Goal: Information Seeking & Learning: Learn about a topic

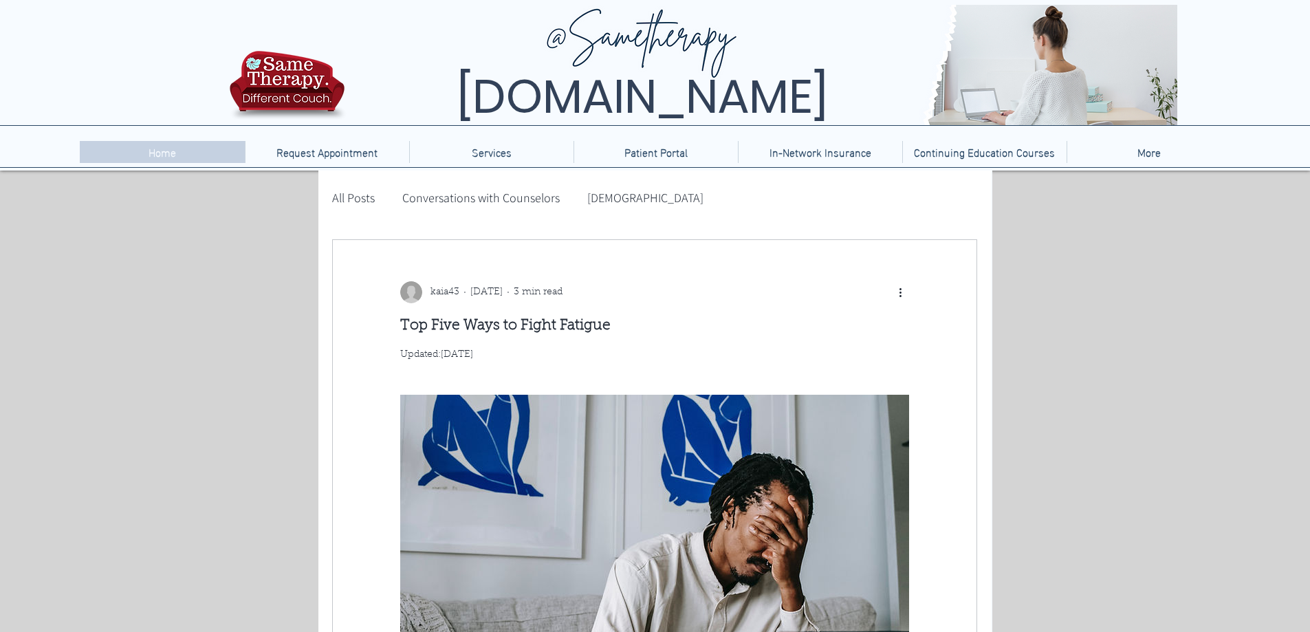
click at [179, 153] on p "Home" at bounding box center [162, 152] width 41 height 22
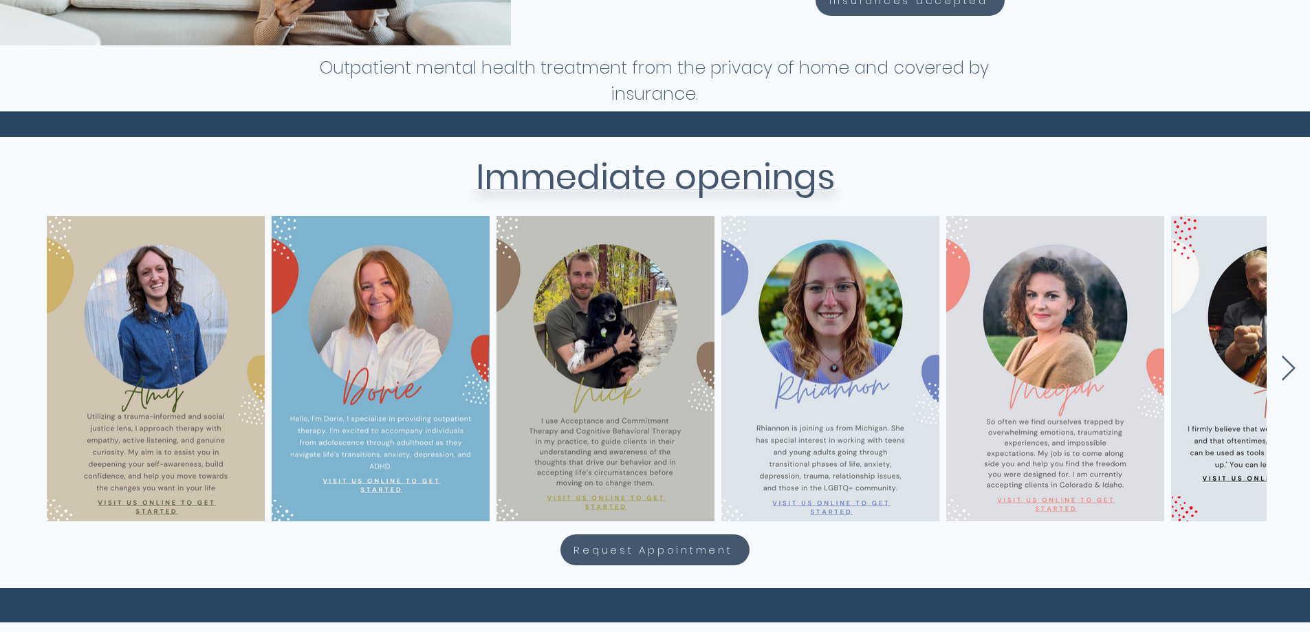
scroll to position [481, 0]
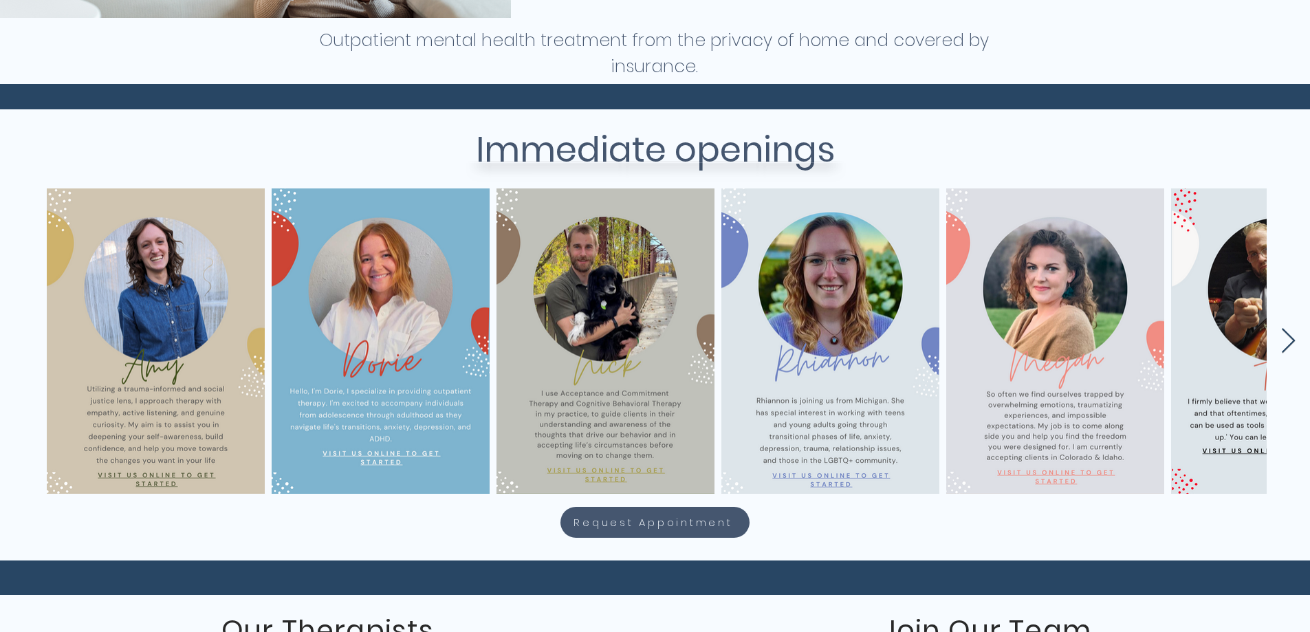
click at [1284, 336] on icon "Next Item" at bounding box center [1288, 341] width 16 height 27
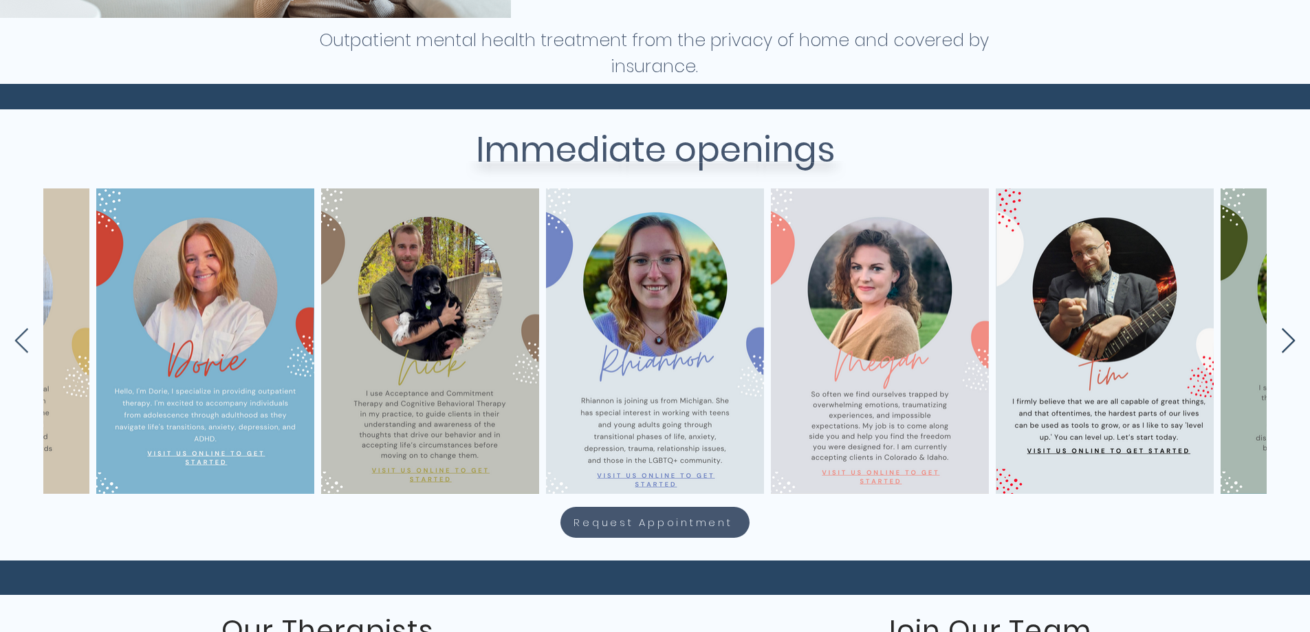
click at [1286, 338] on icon "Next Item" at bounding box center [1288, 341] width 16 height 27
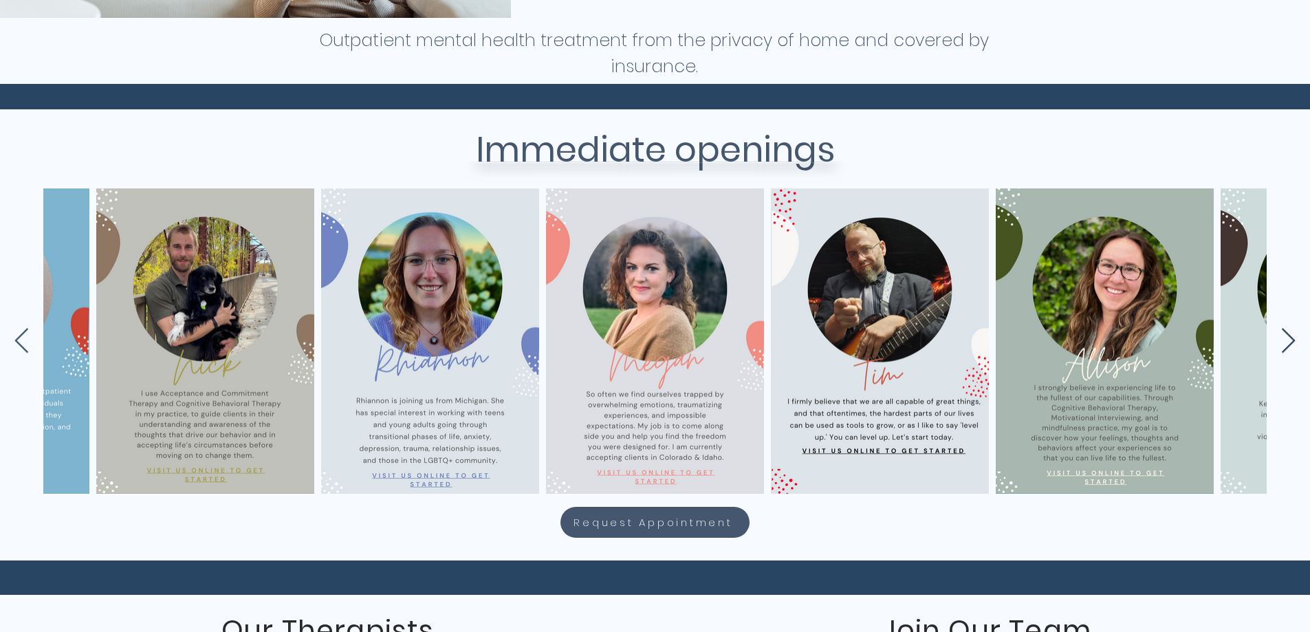
click at [1286, 338] on icon "Next Item" at bounding box center [1288, 341] width 16 height 27
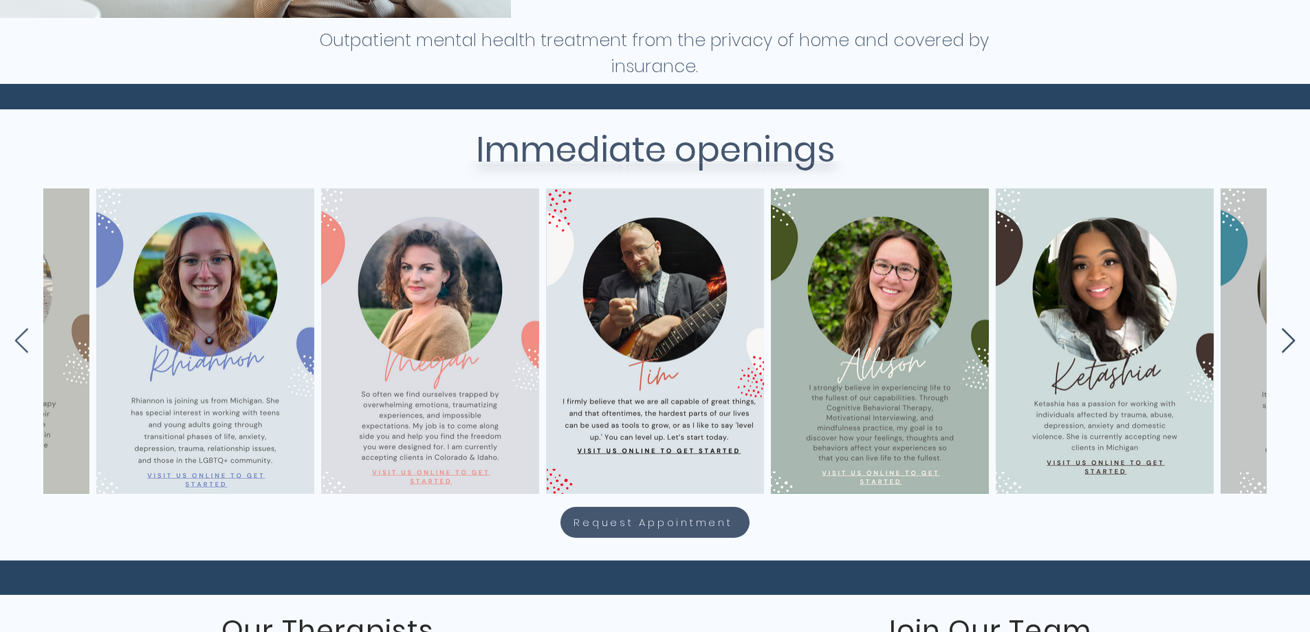
click at [1286, 338] on icon "Next Item" at bounding box center [1288, 341] width 16 height 27
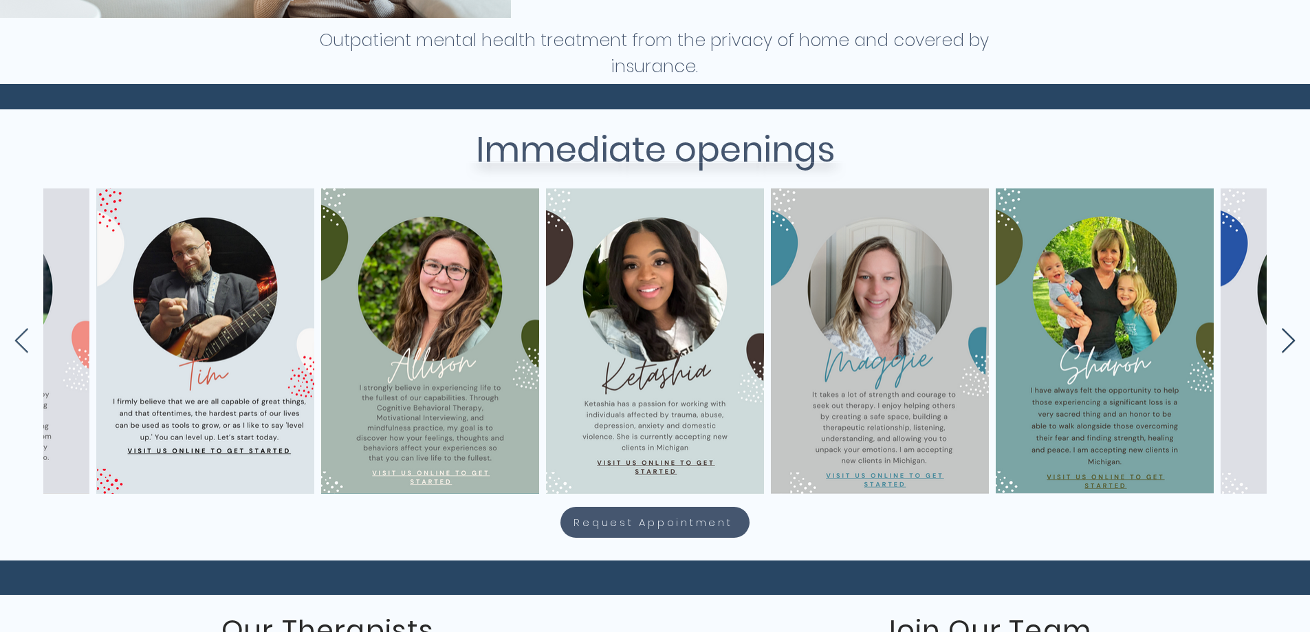
click at [1286, 338] on icon "Next Item" at bounding box center [1288, 341] width 16 height 27
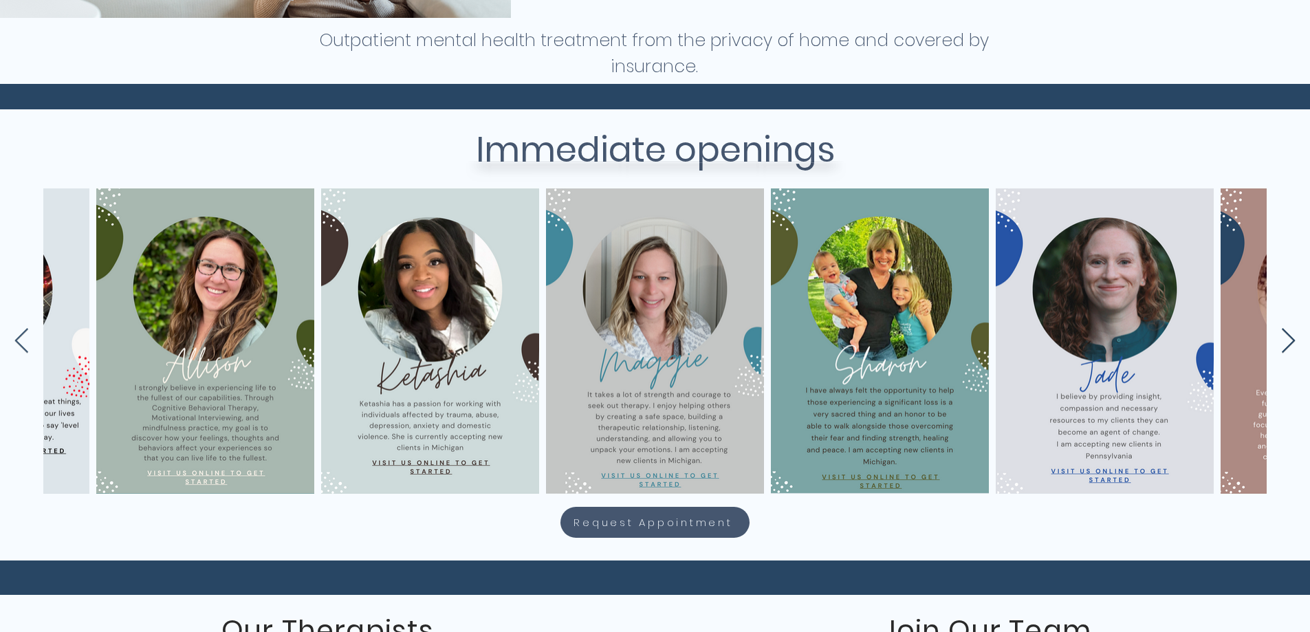
click at [1286, 338] on icon "Next Item" at bounding box center [1288, 341] width 16 height 27
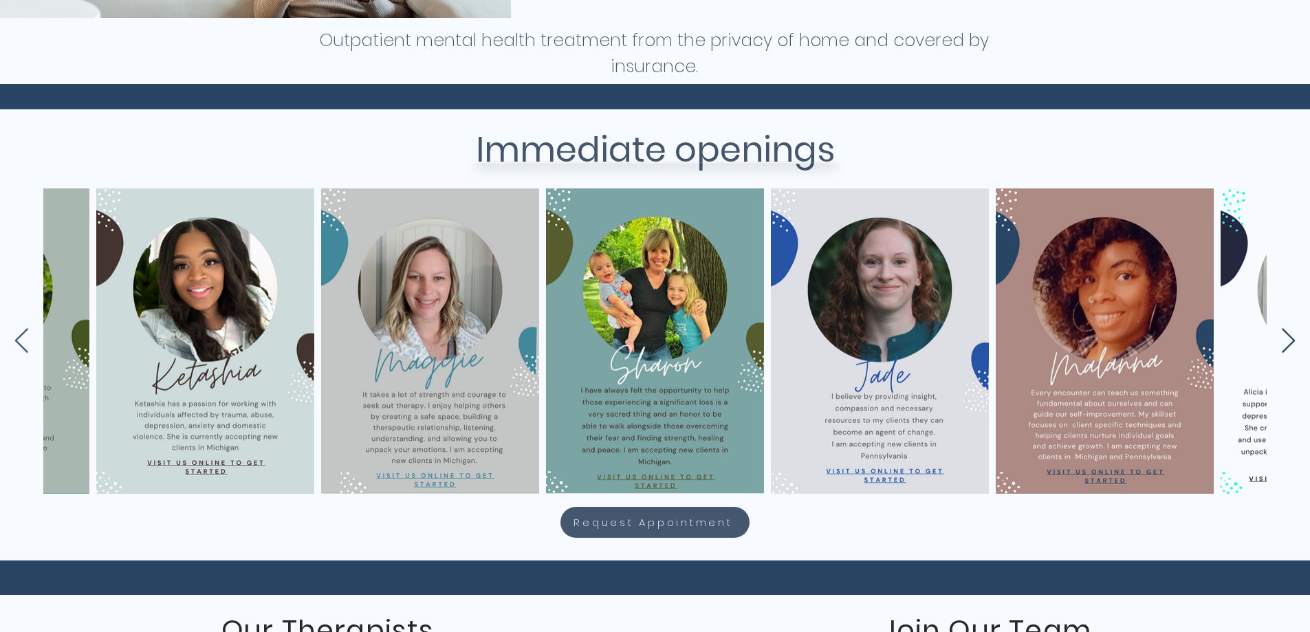
scroll to position [0, 1524]
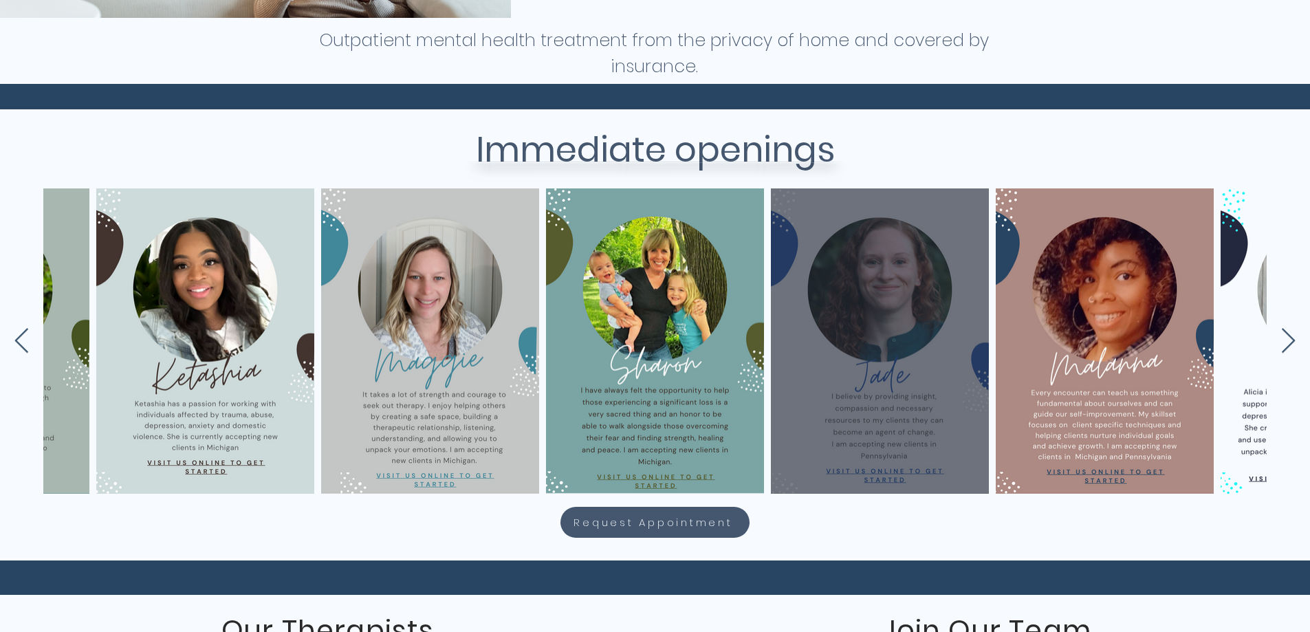
click at [847, 402] on div "main content" at bounding box center [879, 341] width 177 height 264
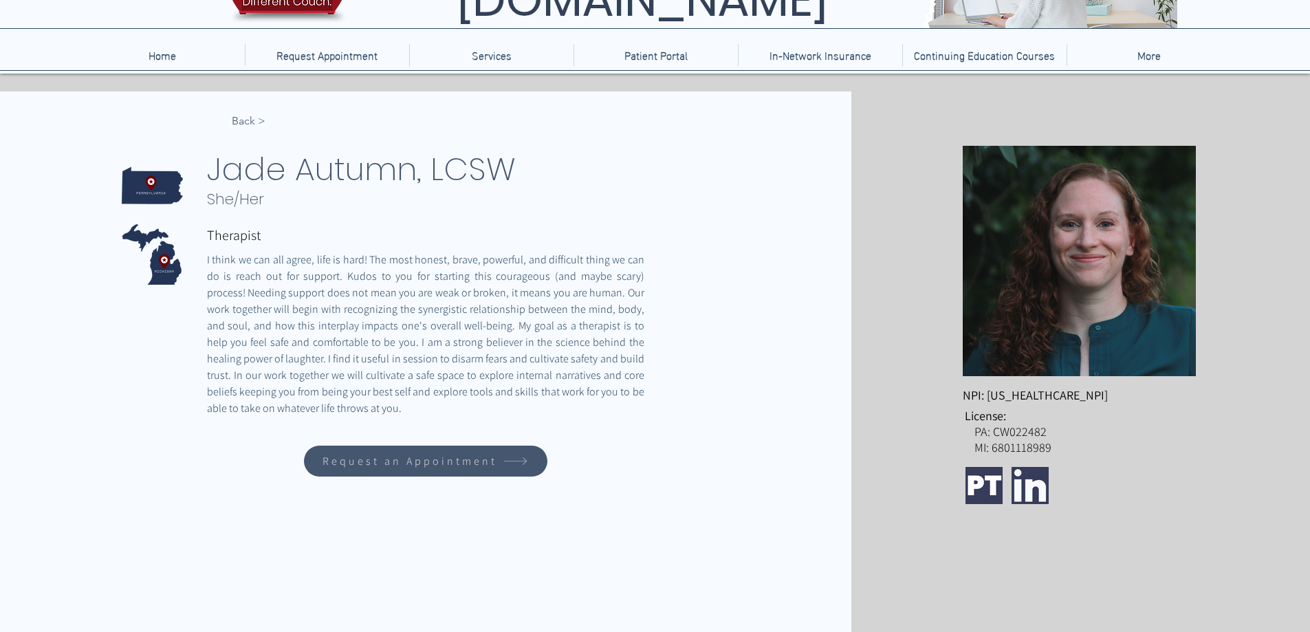
scroll to position [61, 0]
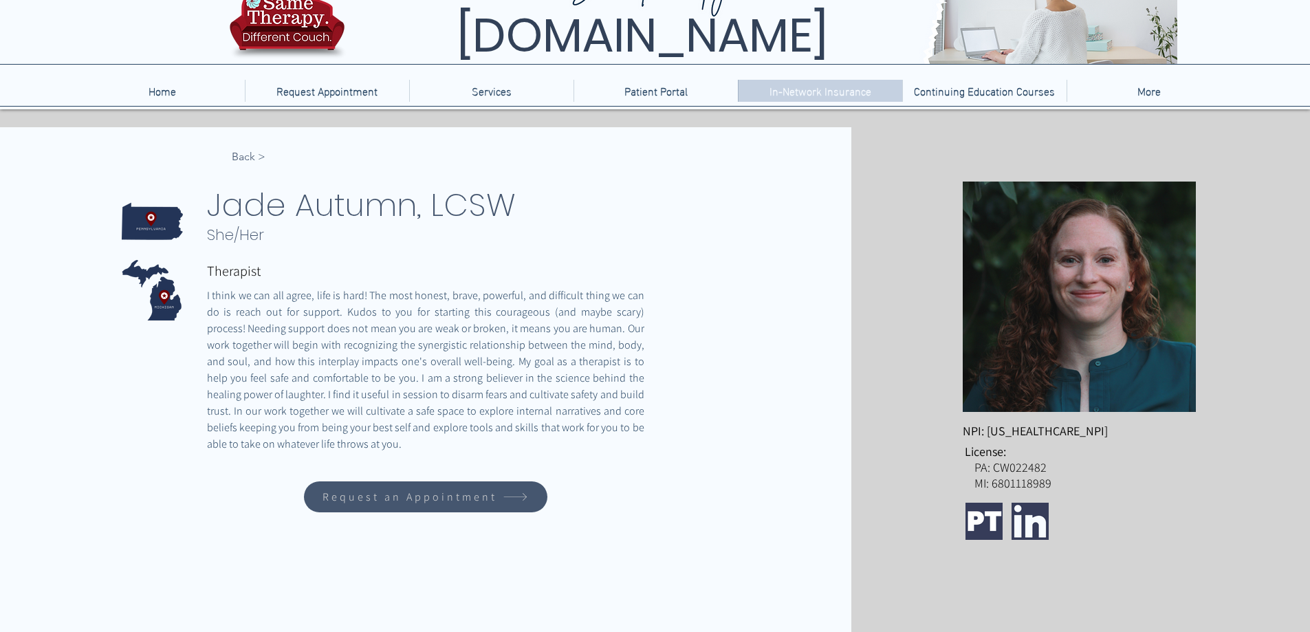
click at [822, 90] on p "In-Network Insurance" at bounding box center [820, 91] width 116 height 22
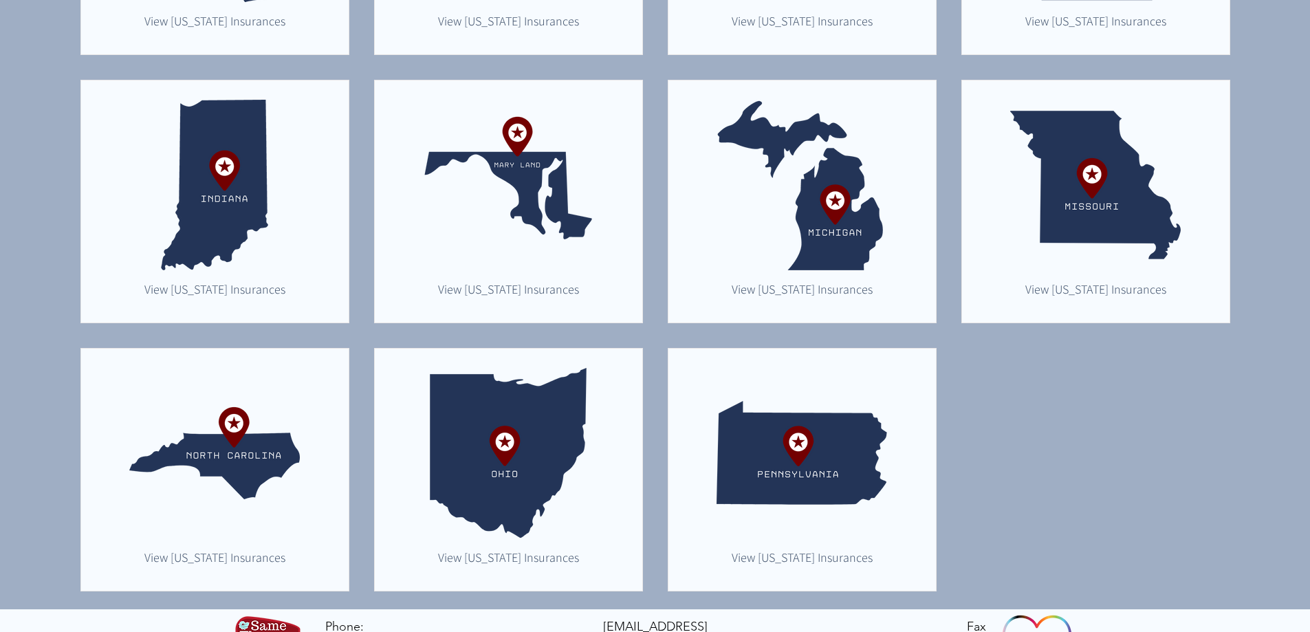
scroll to position [619, 0]
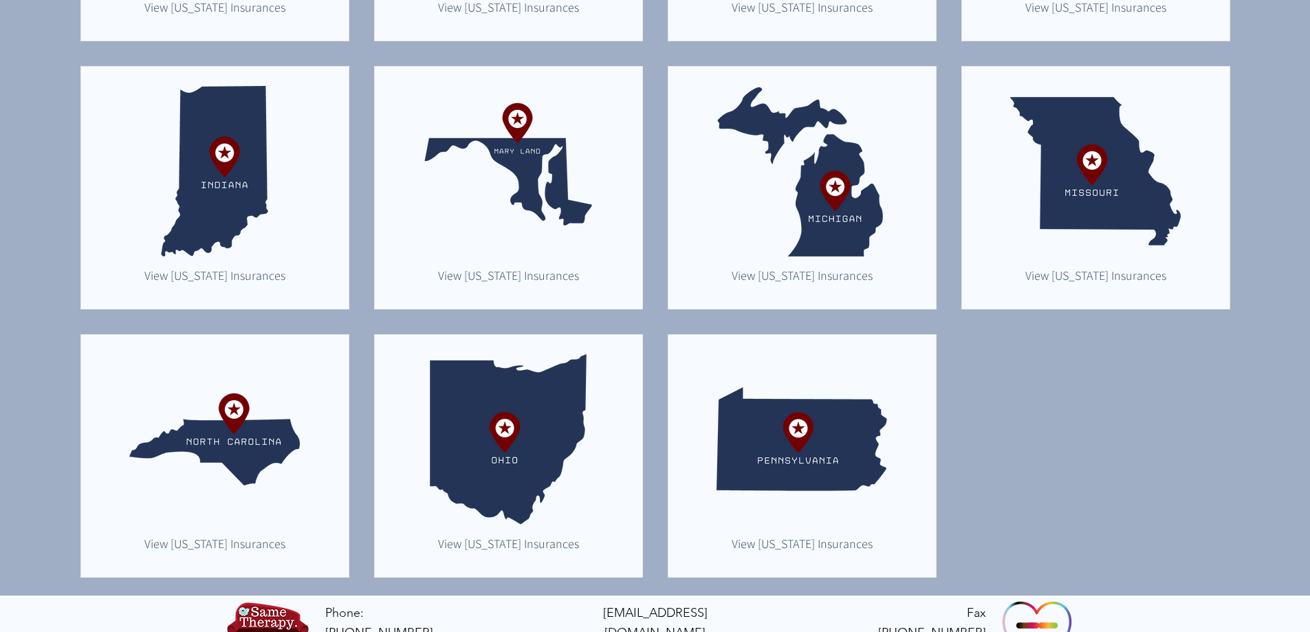
click at [769, 445] on img "main content" at bounding box center [801, 439] width 171 height 171
